Goal: Information Seeking & Learning: Learn about a topic

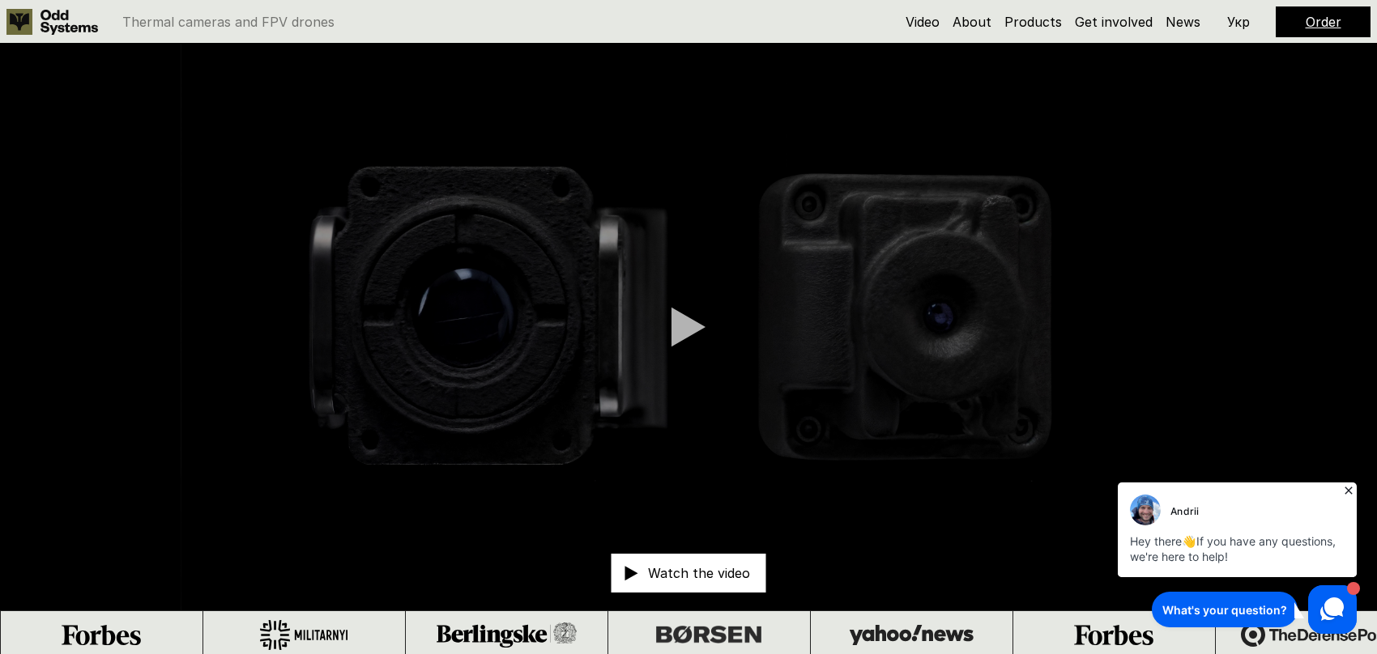
click at [700, 574] on p "Watch the video" at bounding box center [699, 573] width 102 height 13
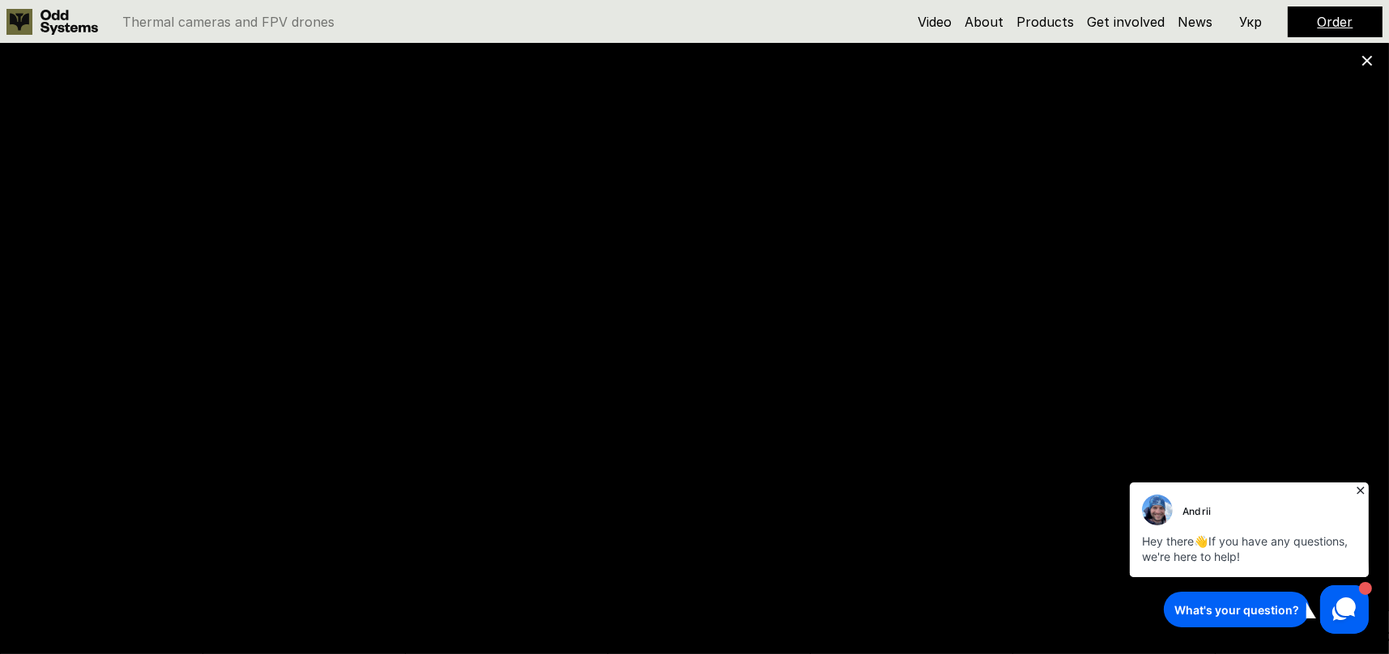
click at [1370, 59] on icon at bounding box center [1367, 60] width 11 height 11
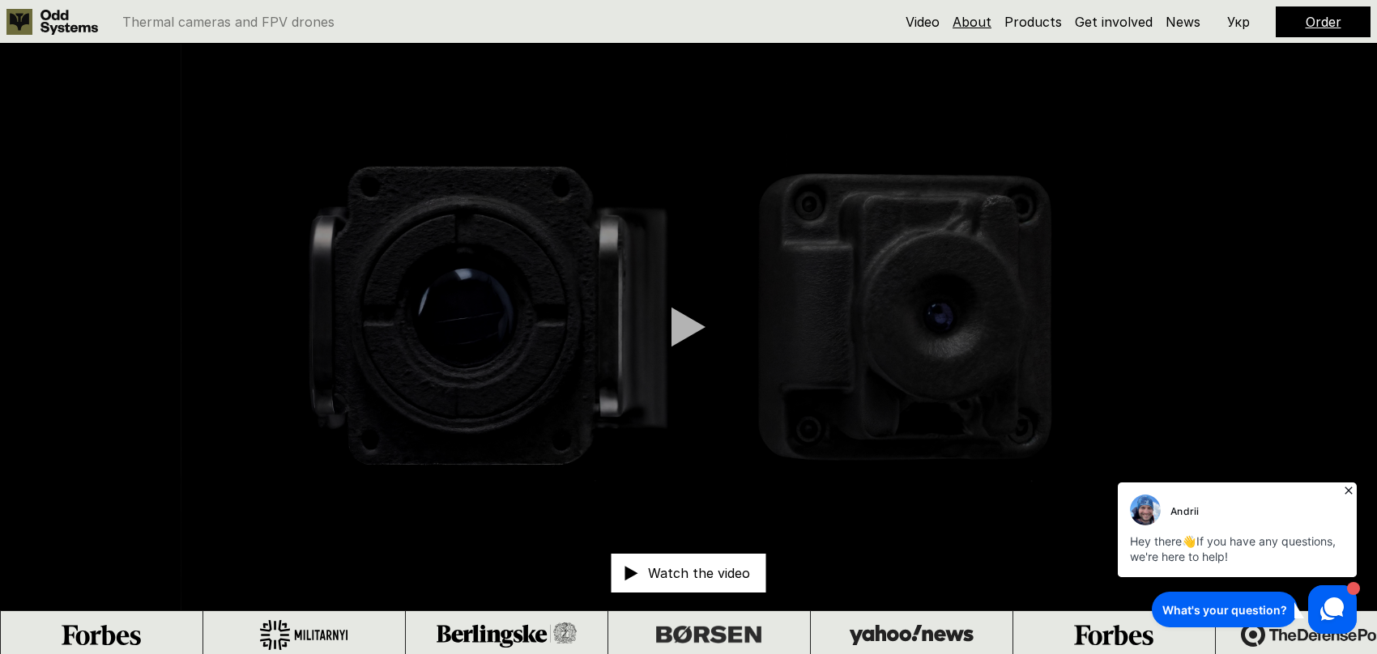
click at [976, 20] on link "About" at bounding box center [972, 22] width 39 height 16
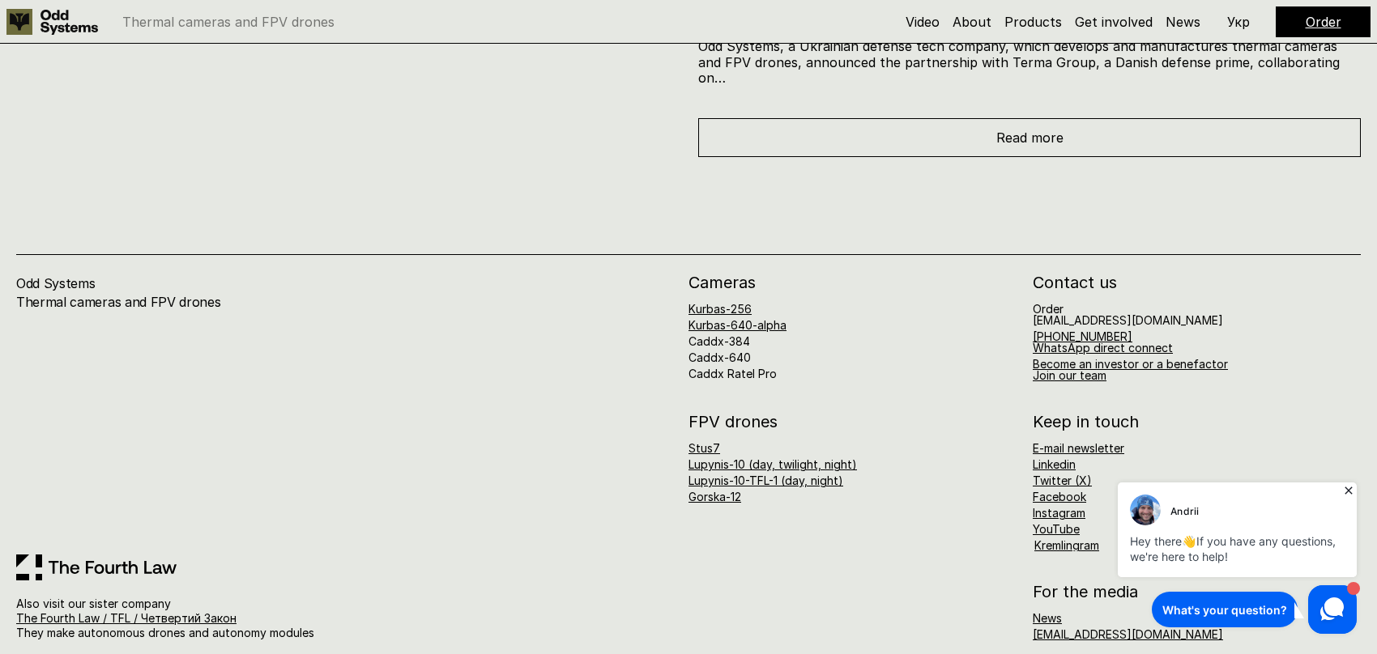
scroll to position [7959, 0]
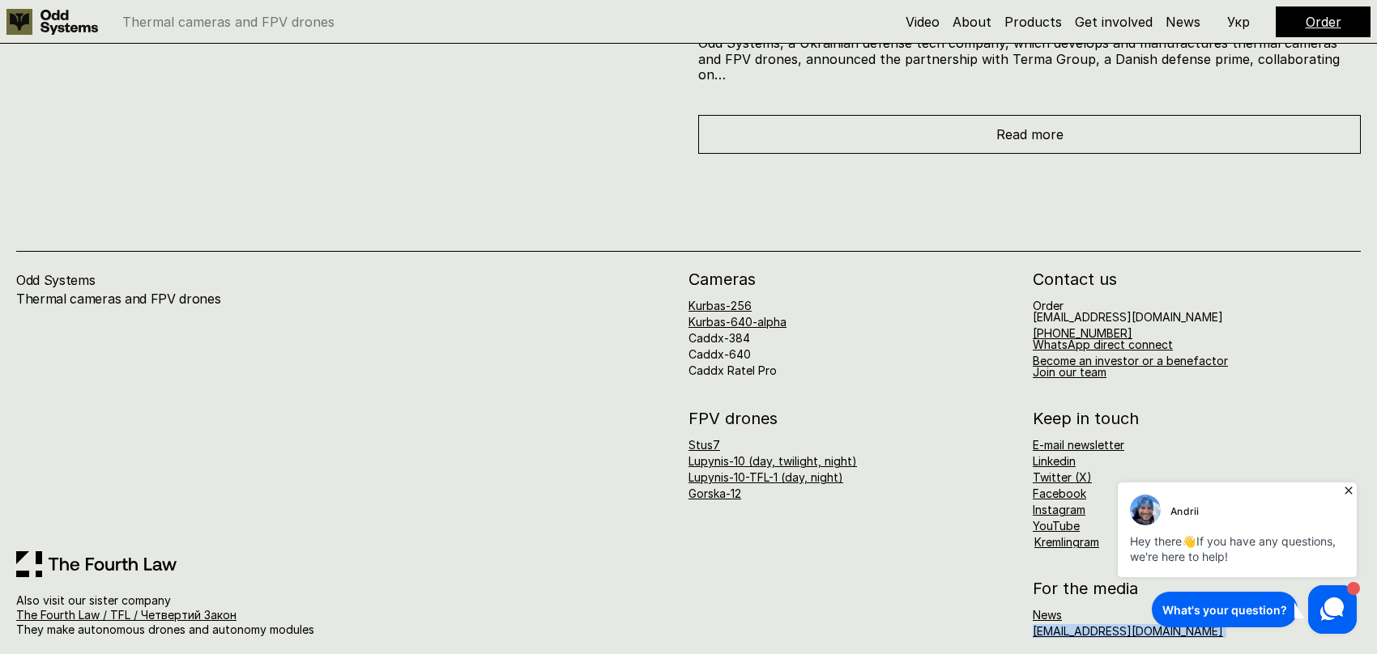
drag, startPoint x: 2137, startPoint y: 1095, endPoint x: 1155, endPoint y: 616, distance: 1092.9
click at [1348, 486] on icon at bounding box center [1348, 491] width 16 height 16
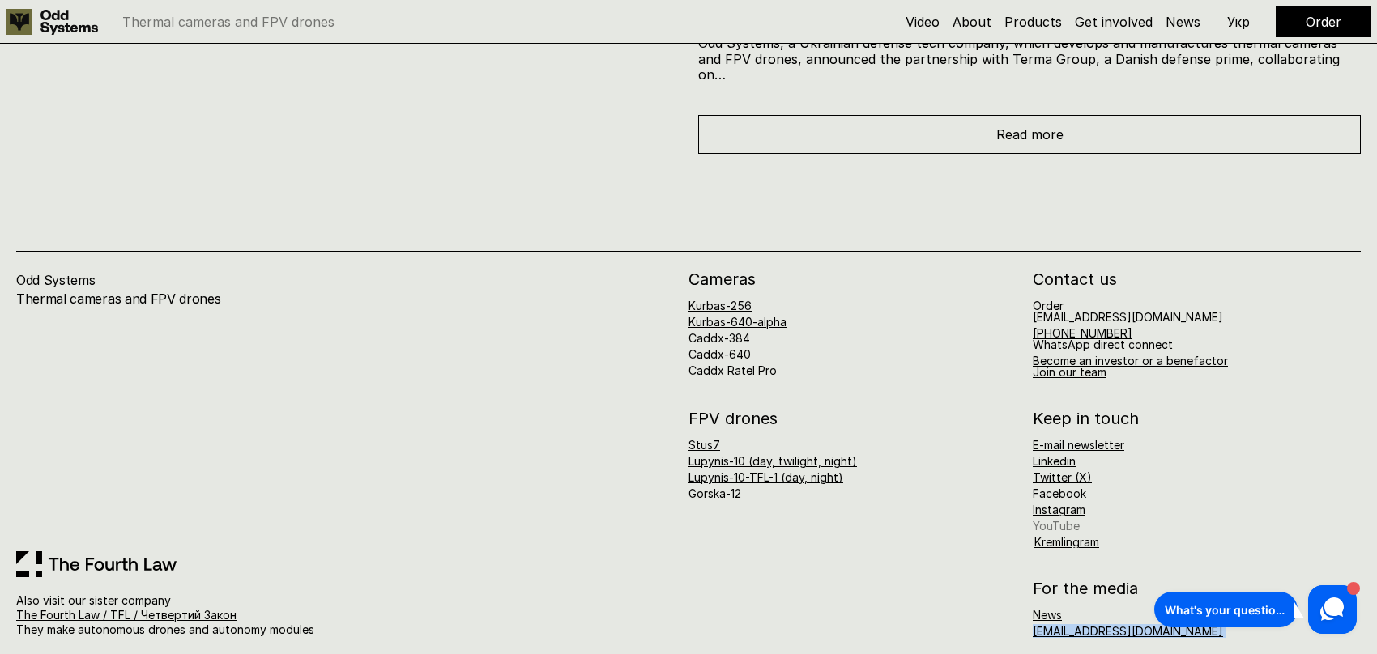
click at [1045, 519] on link "YouTube" at bounding box center [1056, 526] width 47 height 14
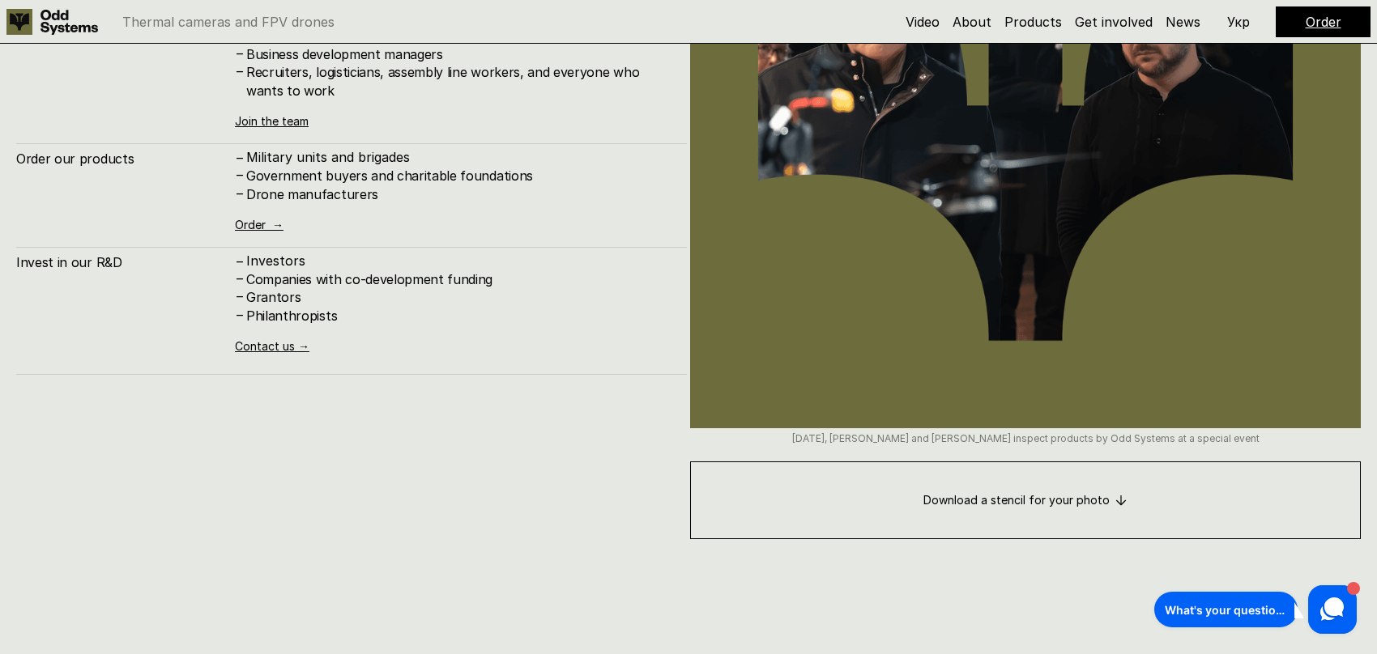
scroll to position [6533, 0]
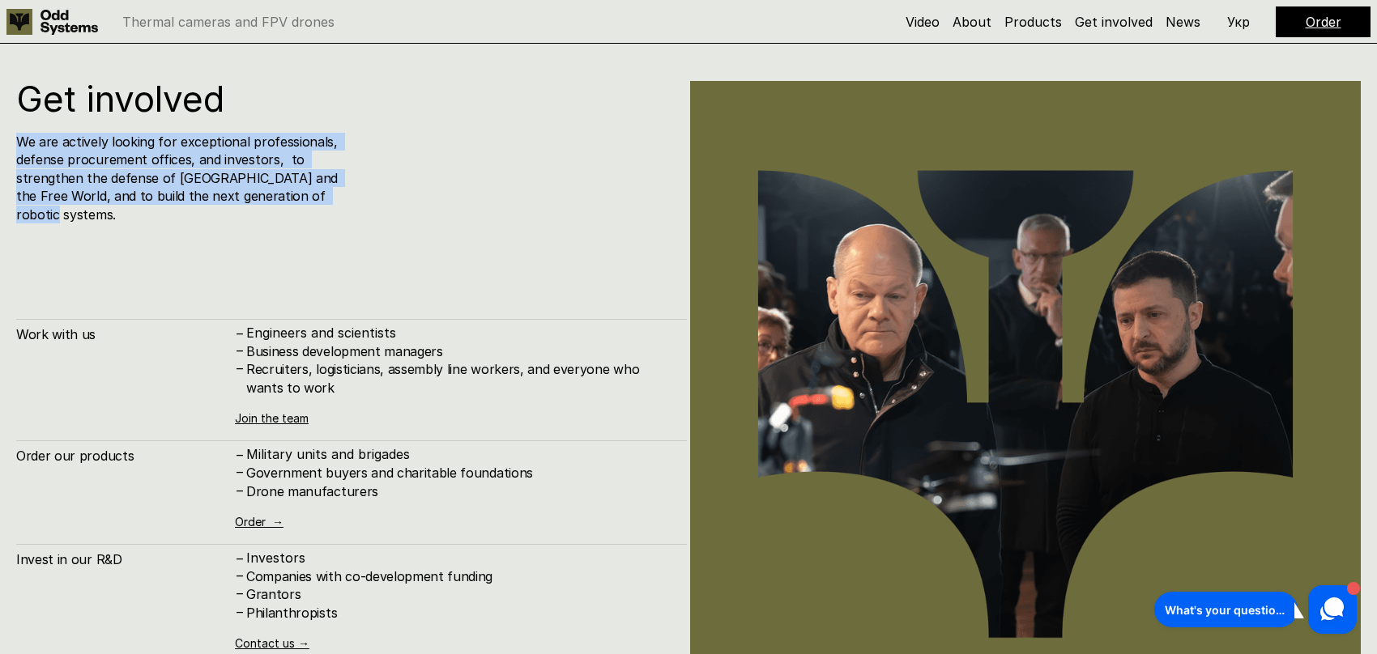
drag, startPoint x: 323, startPoint y: 198, endPoint x: 10, endPoint y: 145, distance: 317.8
click at [10, 145] on div "Get involved We are actively looking for exceptional professionals, defense pro…" at bounding box center [688, 458] width 1377 height 885
copy h4 "We are actively looking for exceptional professionals, defense procurement offi…"
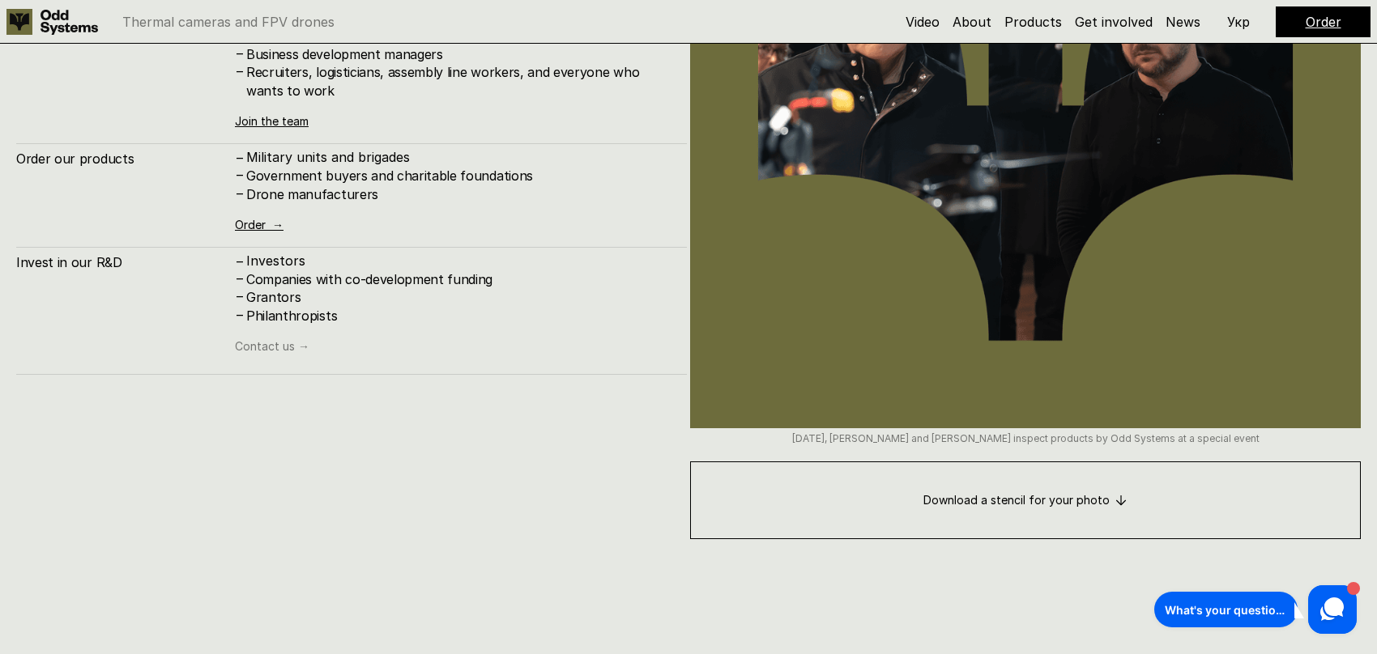
click at [259, 339] on link "Contact us →" at bounding box center [272, 346] width 75 height 14
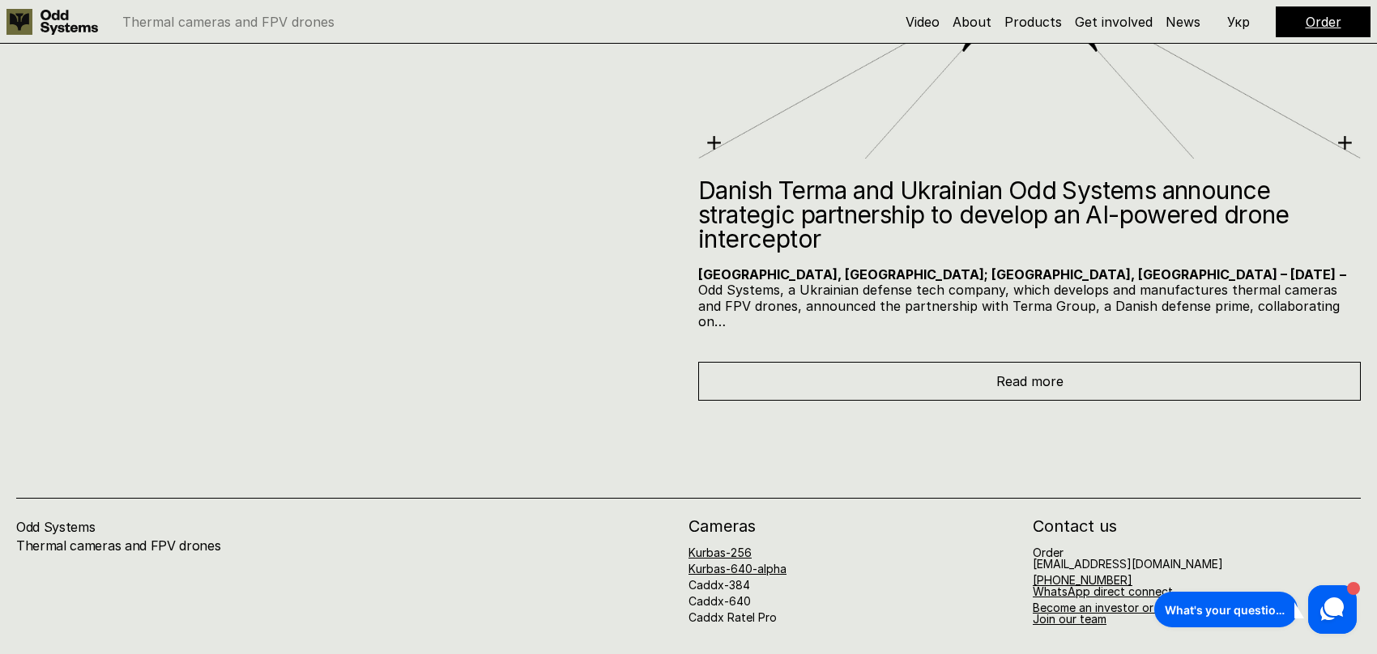
scroll to position [7721, 0]
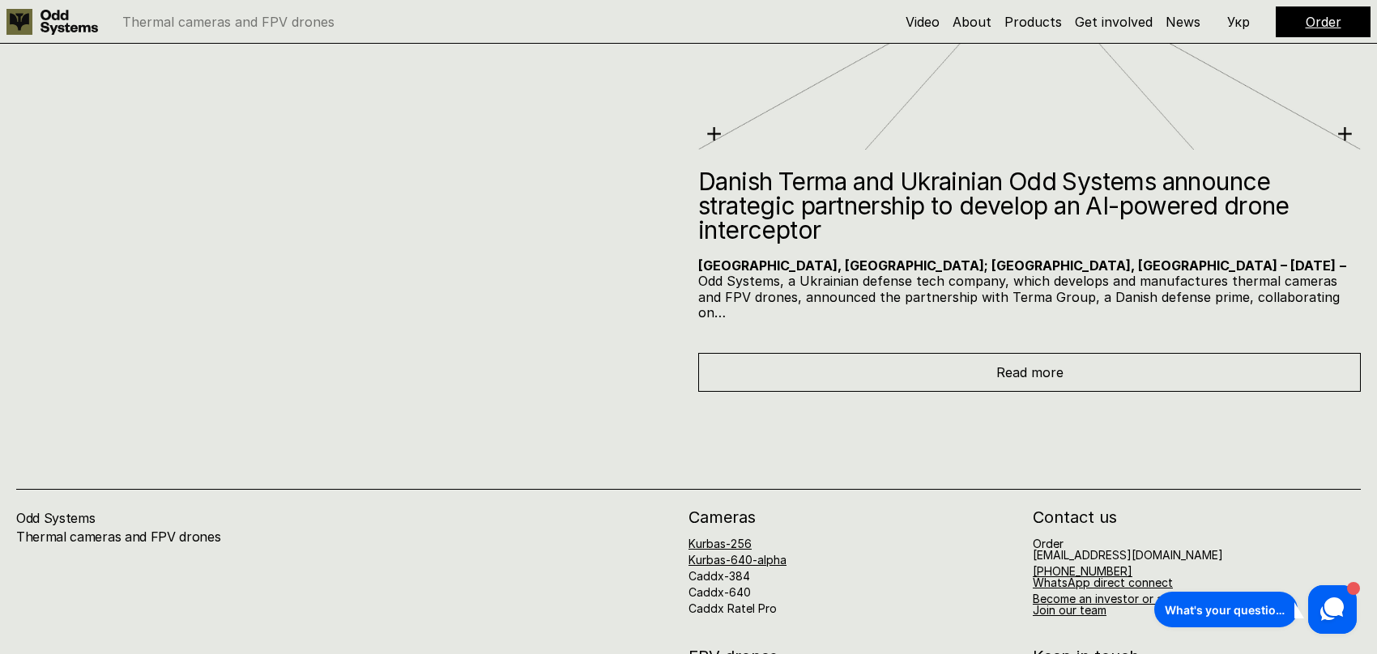
click at [1029, 368] on div "Read more" at bounding box center [1029, 372] width 663 height 39
click at [1024, 364] on span "Read more" at bounding box center [1029, 372] width 67 height 16
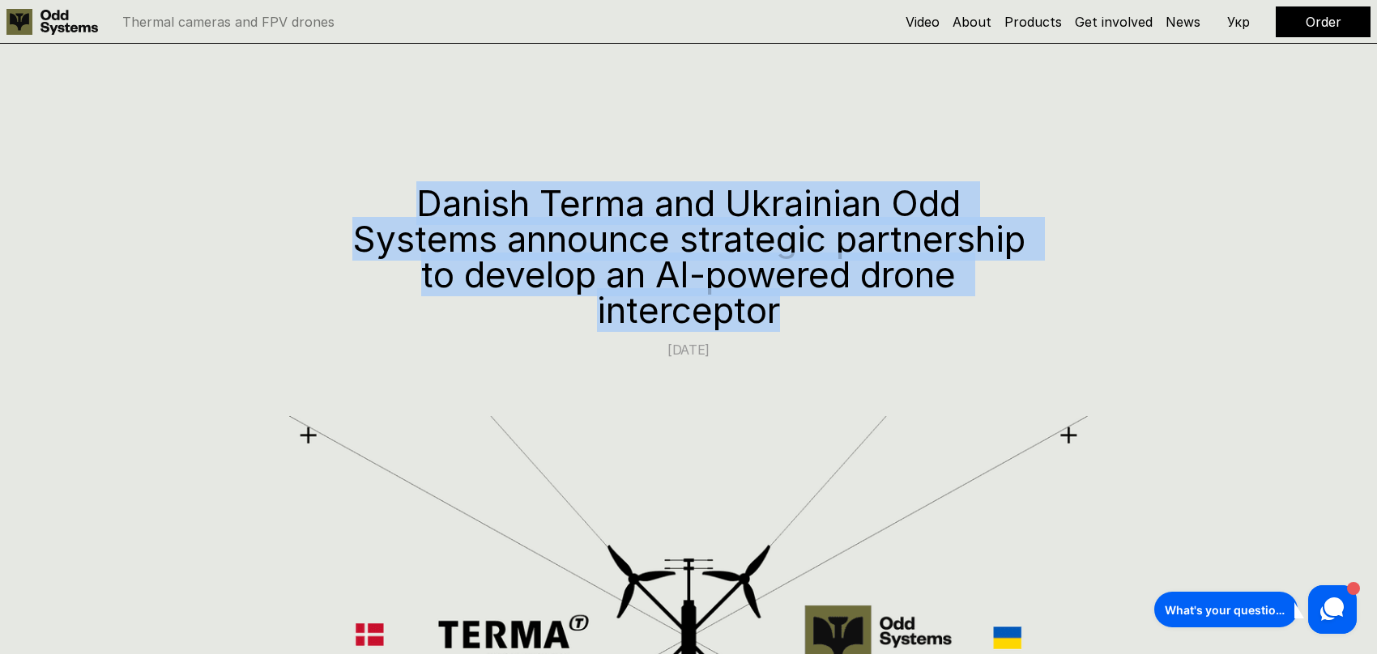
drag, startPoint x: 778, startPoint y: 313, endPoint x: 403, endPoint y: 210, distance: 389.9
click at [403, 210] on h1 "Danish Terma and Ukrainian Odd Systems announce strategic partnership to develo…" at bounding box center [688, 256] width 697 height 143
copy h1 "Danish Terma and Ukrainian Odd Systems announce strategic partnership to develo…"
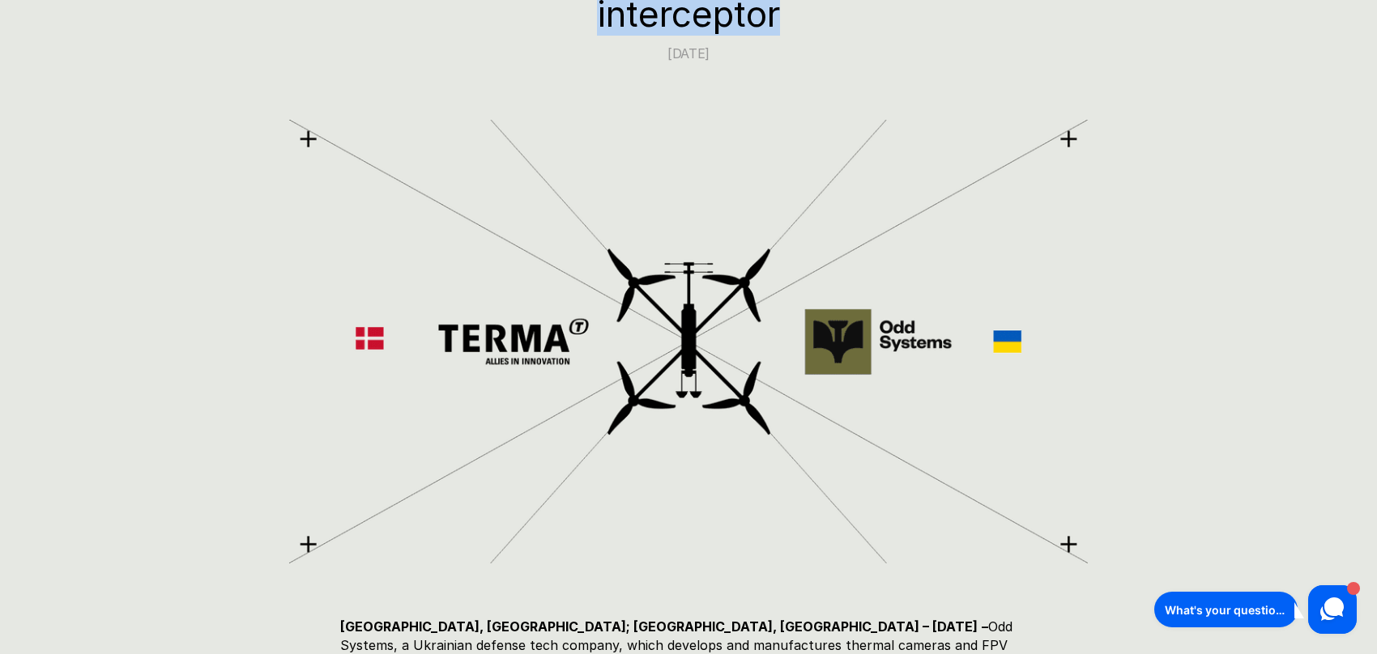
scroll to position [594, 0]
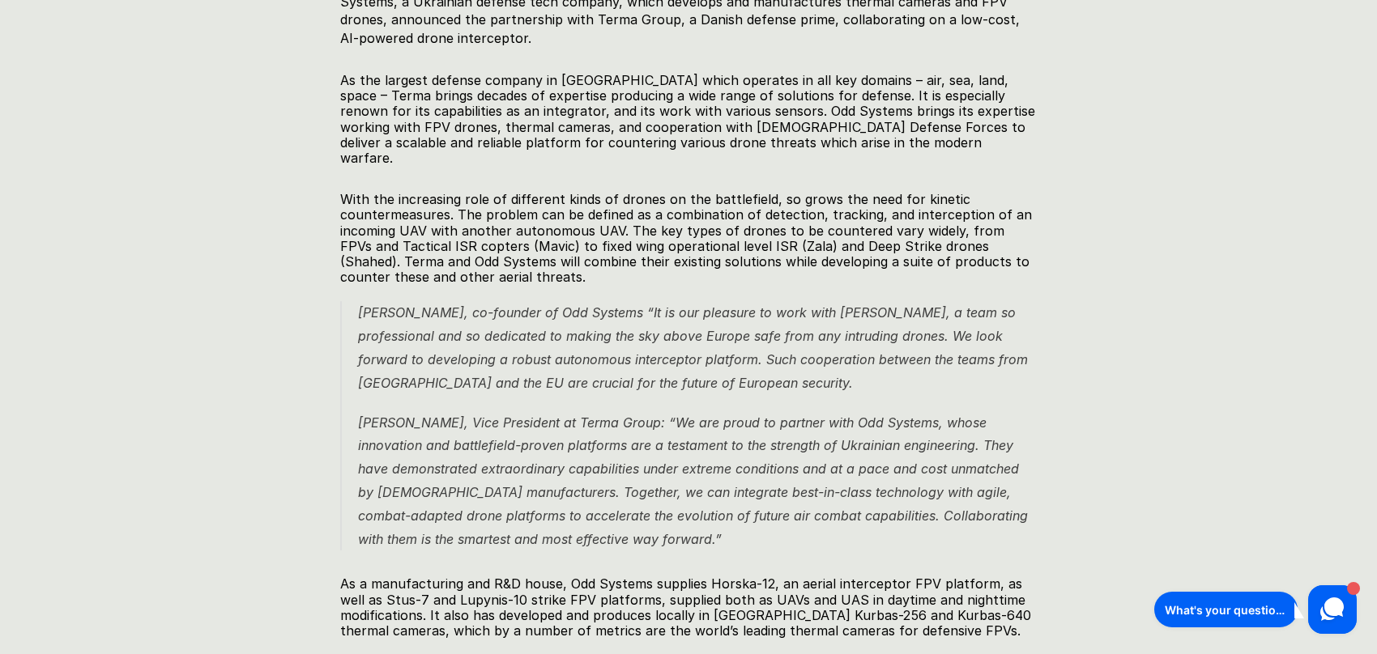
scroll to position [644, 0]
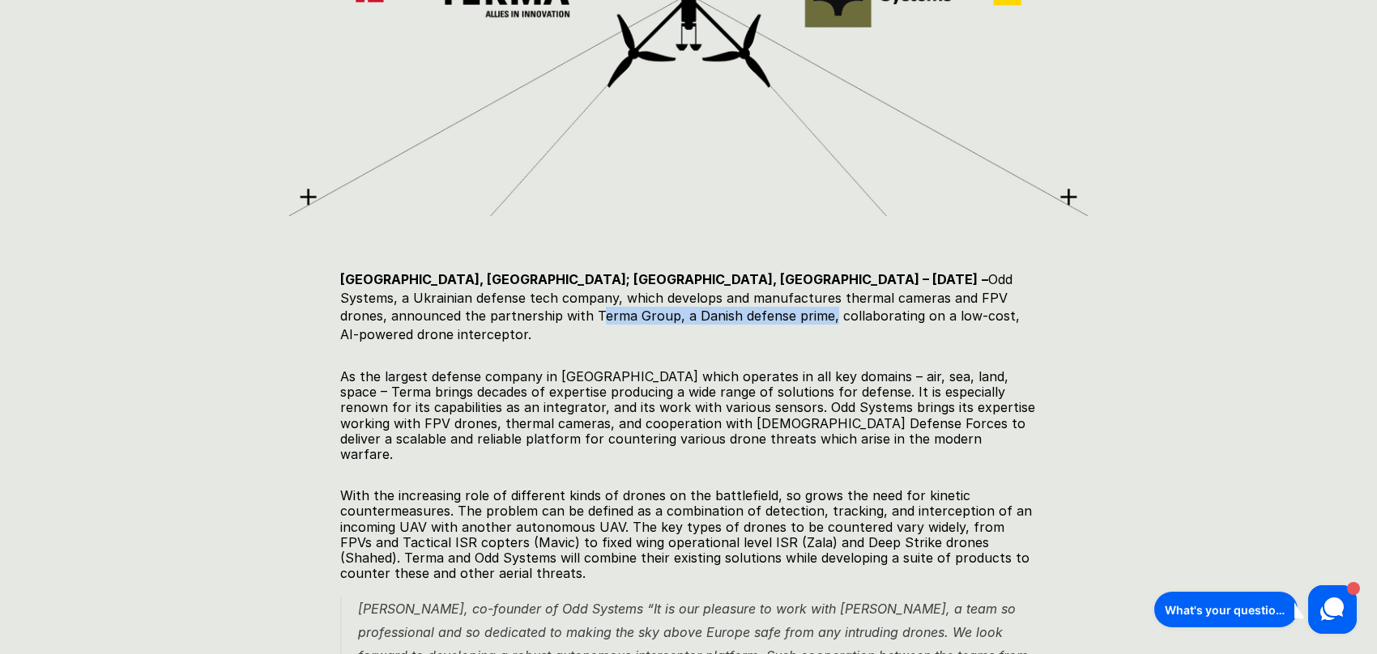
drag, startPoint x: 926, startPoint y: 294, endPoint x: 475, endPoint y: 312, distance: 451.5
click at [475, 312] on h5 "[GEOGRAPHIC_DATA], [GEOGRAPHIC_DATA]; [GEOGRAPHIC_DATA], [GEOGRAPHIC_DATA] – [D…" at bounding box center [688, 307] width 697 height 73
copy h5 "Terma Group, a Danish defense prime"
click at [907, 320] on h5 "[GEOGRAPHIC_DATA], [GEOGRAPHIC_DATA]; [GEOGRAPHIC_DATA], [GEOGRAPHIC_DATA] – [D…" at bounding box center [688, 307] width 697 height 73
drag, startPoint x: 817, startPoint y: 297, endPoint x: 844, endPoint y: 311, distance: 30.1
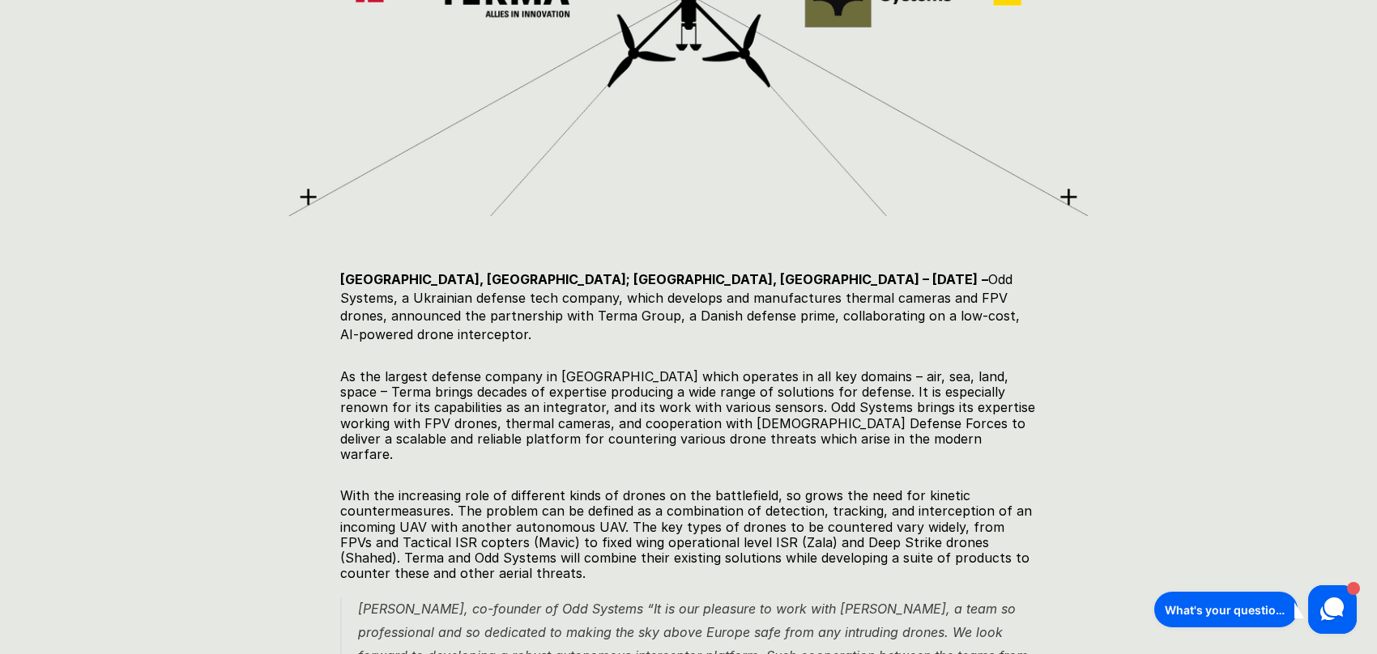
click at [844, 311] on h5 "[GEOGRAPHIC_DATA], [GEOGRAPHIC_DATA]; [GEOGRAPHIC_DATA], [GEOGRAPHIC_DATA] – [D…" at bounding box center [688, 307] width 697 height 73
copy h5 "partnership with Terma Group, a Danish defense prime, collaborating on a low-co…"
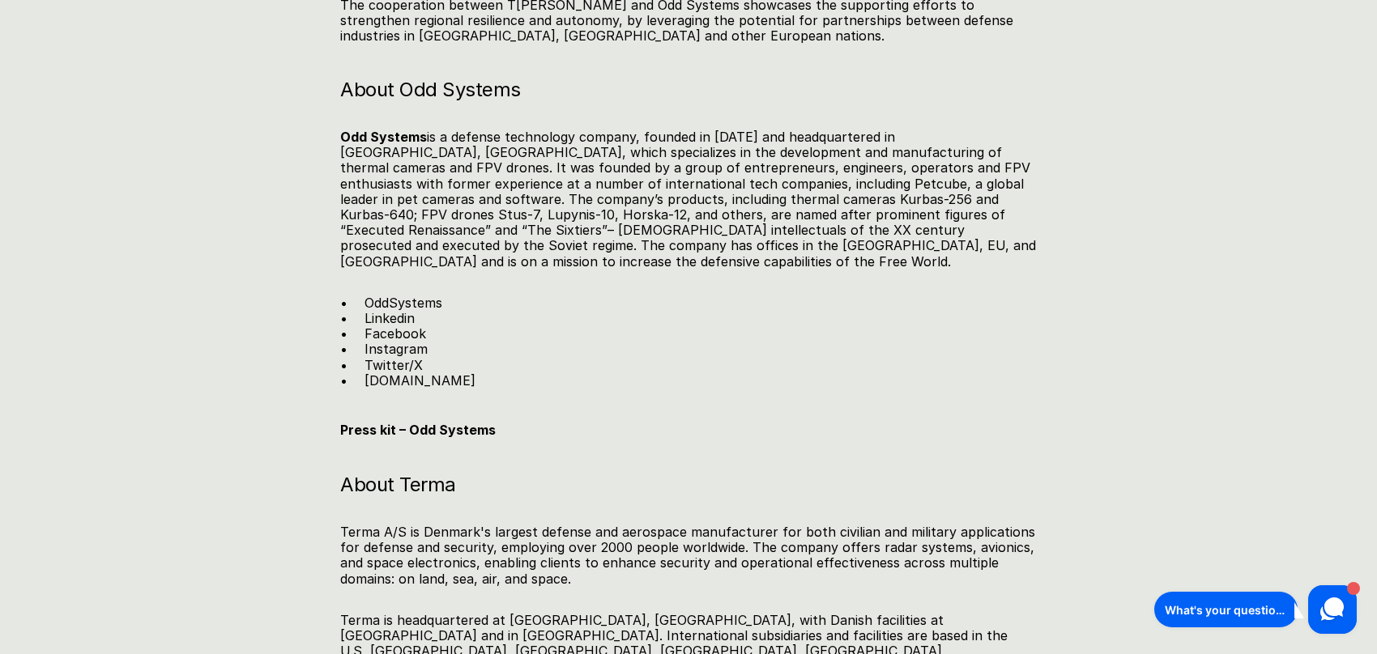
scroll to position [2426, 0]
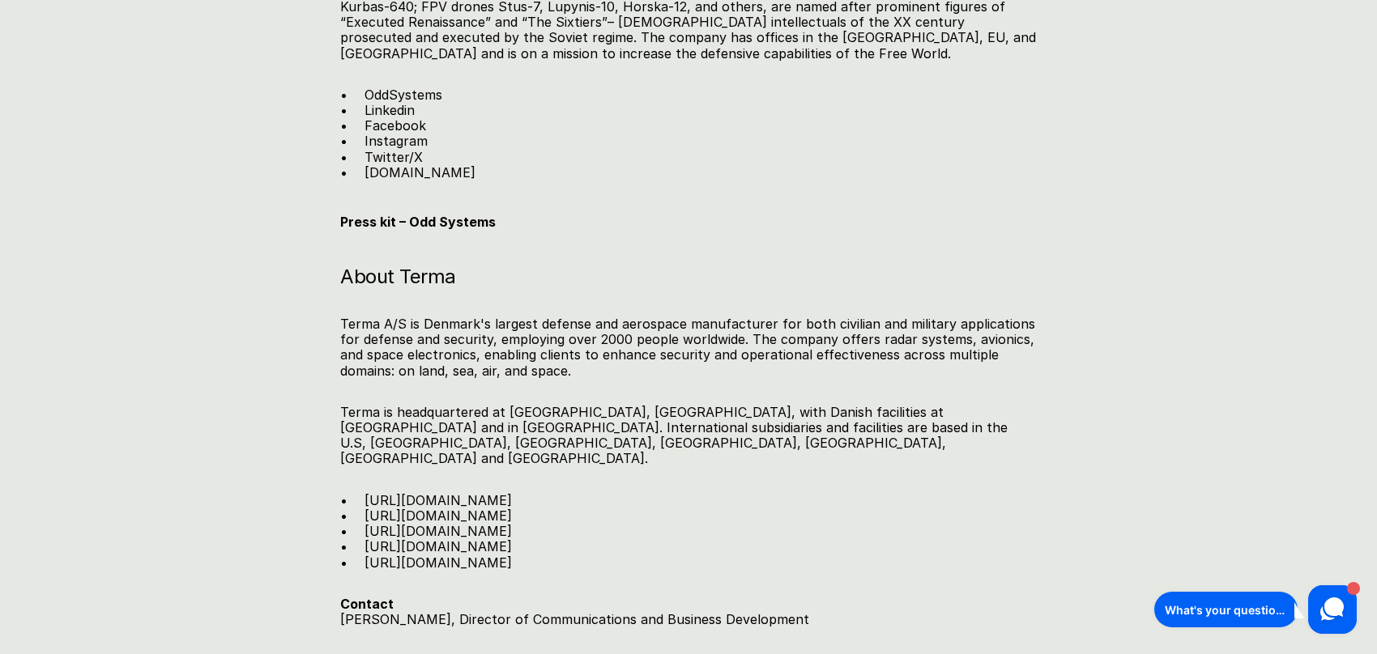
drag, startPoint x: 791, startPoint y: 538, endPoint x: 342, endPoint y: 541, distance: 448.7
click at [342, 597] on p "Contact [PERSON_NAME], Director of Communications and Business Development" at bounding box center [688, 612] width 697 height 31
drag, startPoint x: 776, startPoint y: 582, endPoint x: 339, endPoint y: 539, distance: 438.7
copy div "[PERSON_NAME], Director of Communications and Business Development Tel: [PHONE_…"
